Goal: Information Seeking & Learning: Learn about a topic

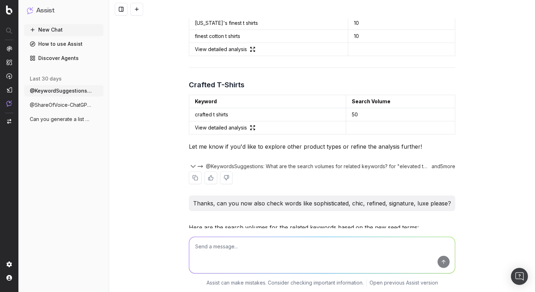
scroll to position [1108, 0]
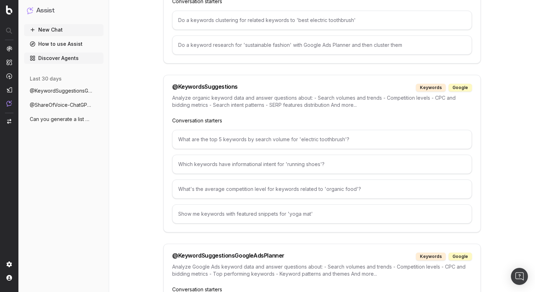
scroll to position [2309, 0]
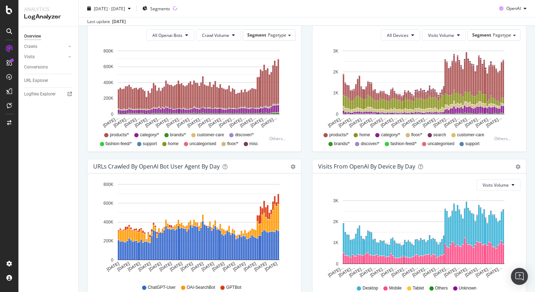
scroll to position [267, 0]
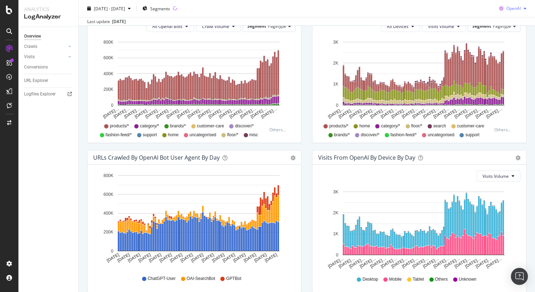
click at [513, 8] on span "OpenAI" at bounding box center [514, 8] width 15 height 6
click at [504, 62] on span "Other AI Bots" at bounding box center [514, 62] width 26 height 6
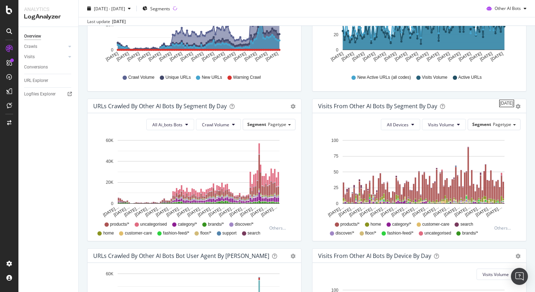
scroll to position [130, 0]
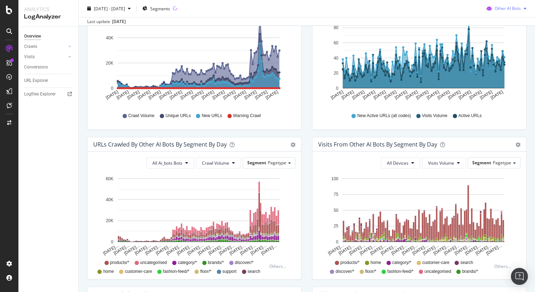
click at [510, 10] on span "Other AI Bots" at bounding box center [508, 8] width 26 height 6
click at [510, 50] on span "OpenAI" at bounding box center [513, 49] width 28 height 6
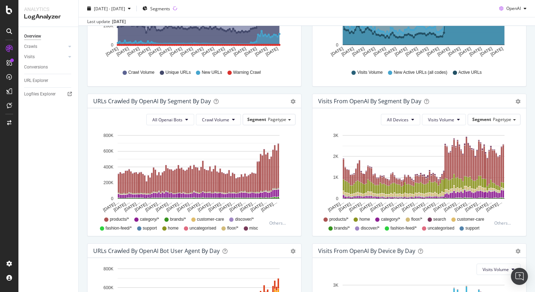
scroll to position [207, 0]
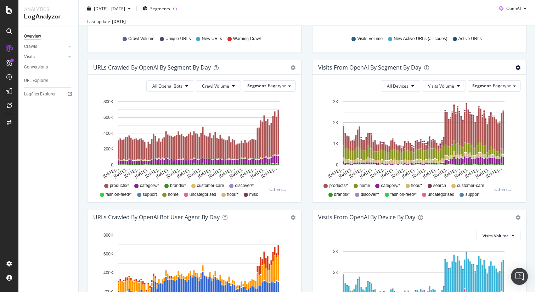
click at [489, 100] on span "Table" at bounding box center [494, 96] width 63 height 11
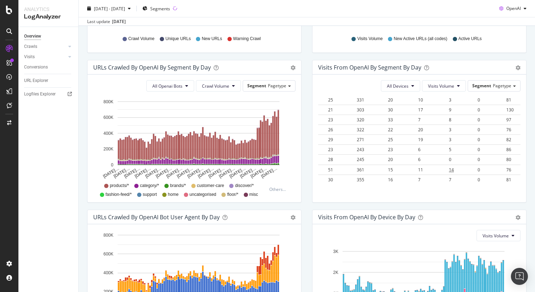
scroll to position [1418, 68]
click at [452, 167] on span "14" at bounding box center [451, 170] width 5 height 6
